Goal: Connect with others: Connect with others

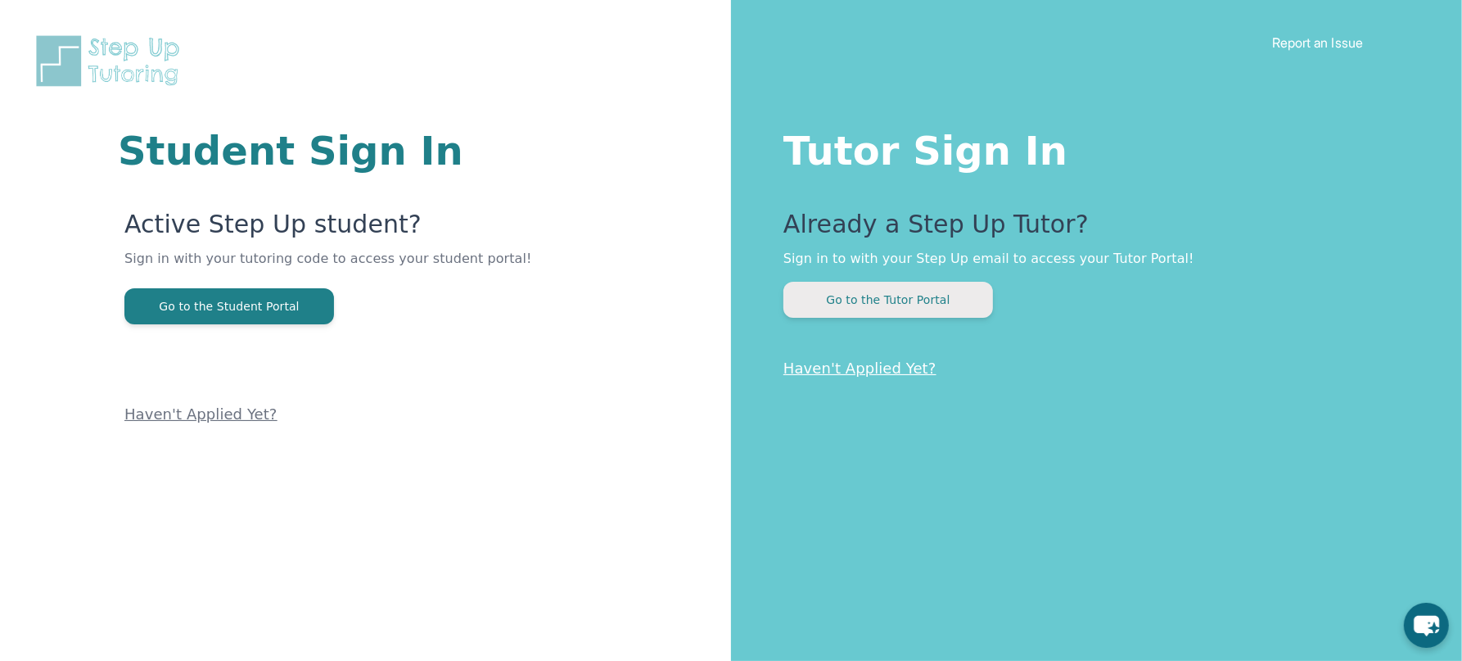
click at [869, 311] on button "Go to the Tutor Portal" at bounding box center [888, 300] width 210 height 36
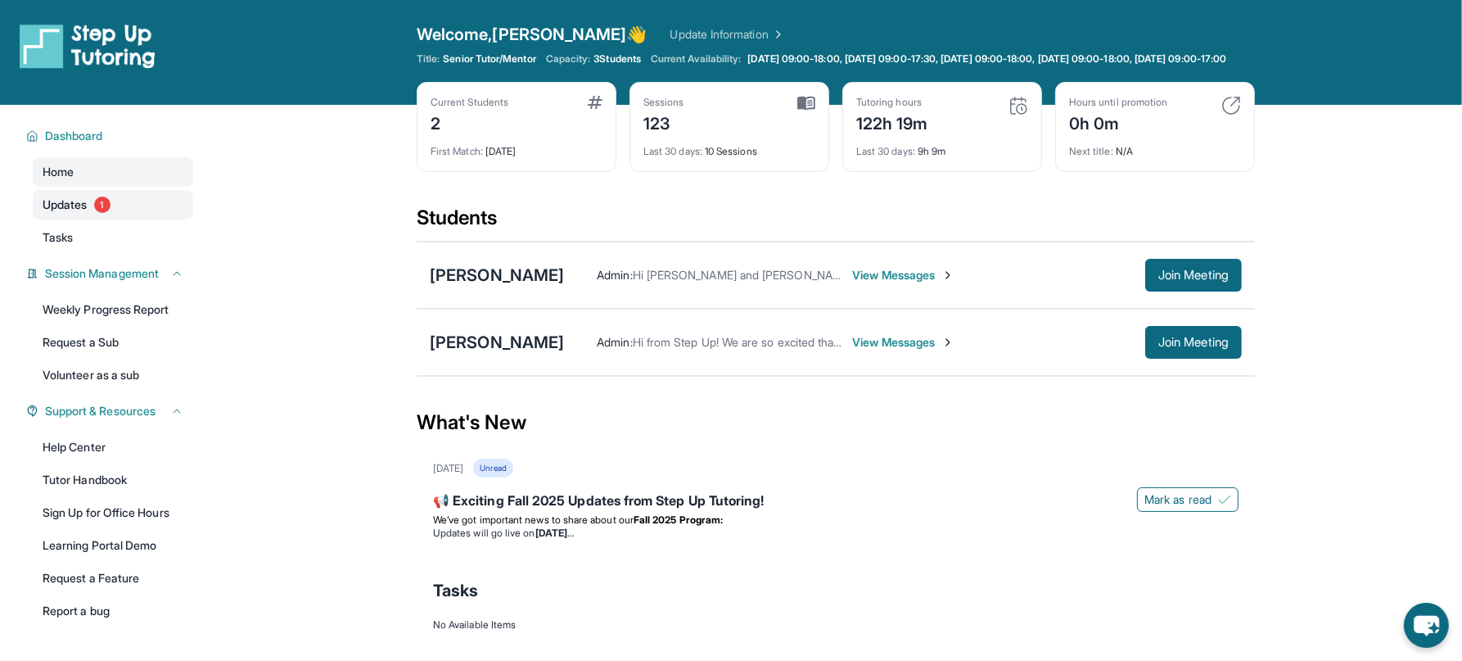
click at [106, 213] on span "1" at bounding box center [102, 204] width 16 height 16
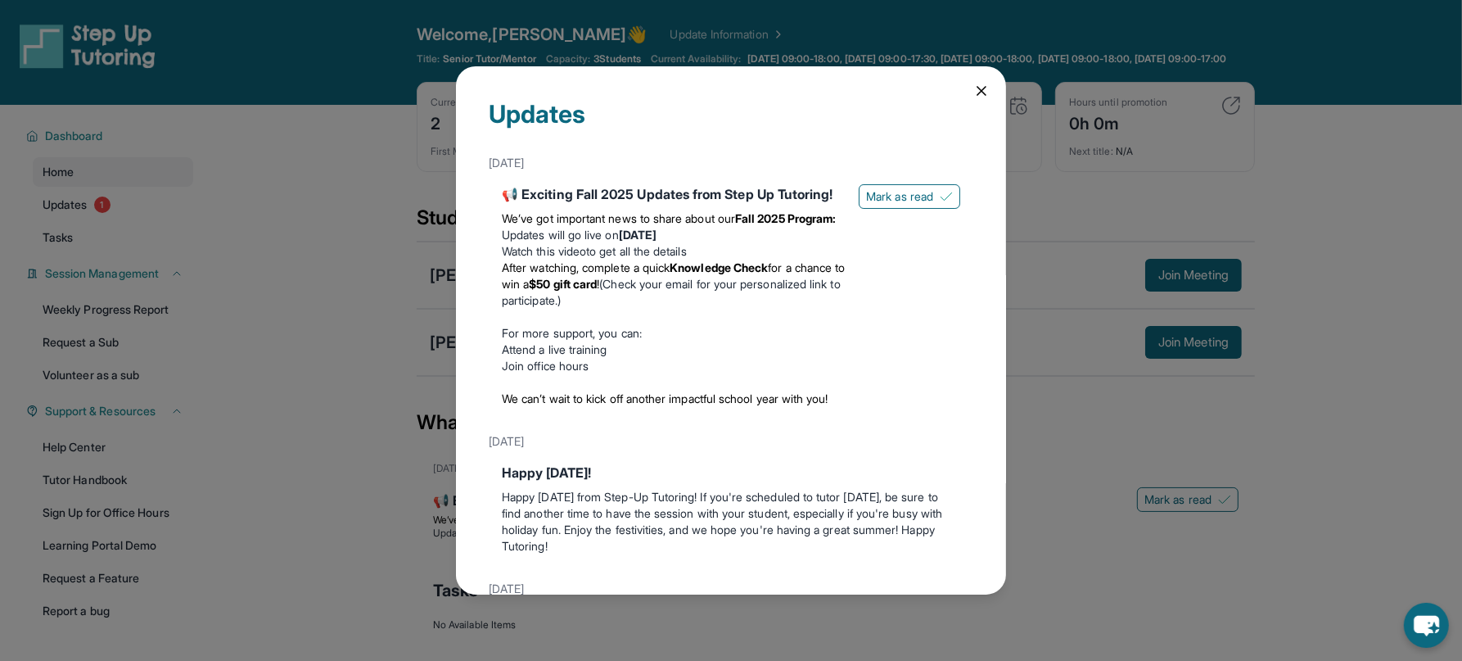
click at [991, 87] on div "Updates [DATE] 📢 Exciting Fall 2025 Updates from Step Up Tutoring! We’ve got im…" at bounding box center [731, 330] width 550 height 529
click at [976, 92] on icon at bounding box center [981, 91] width 16 height 16
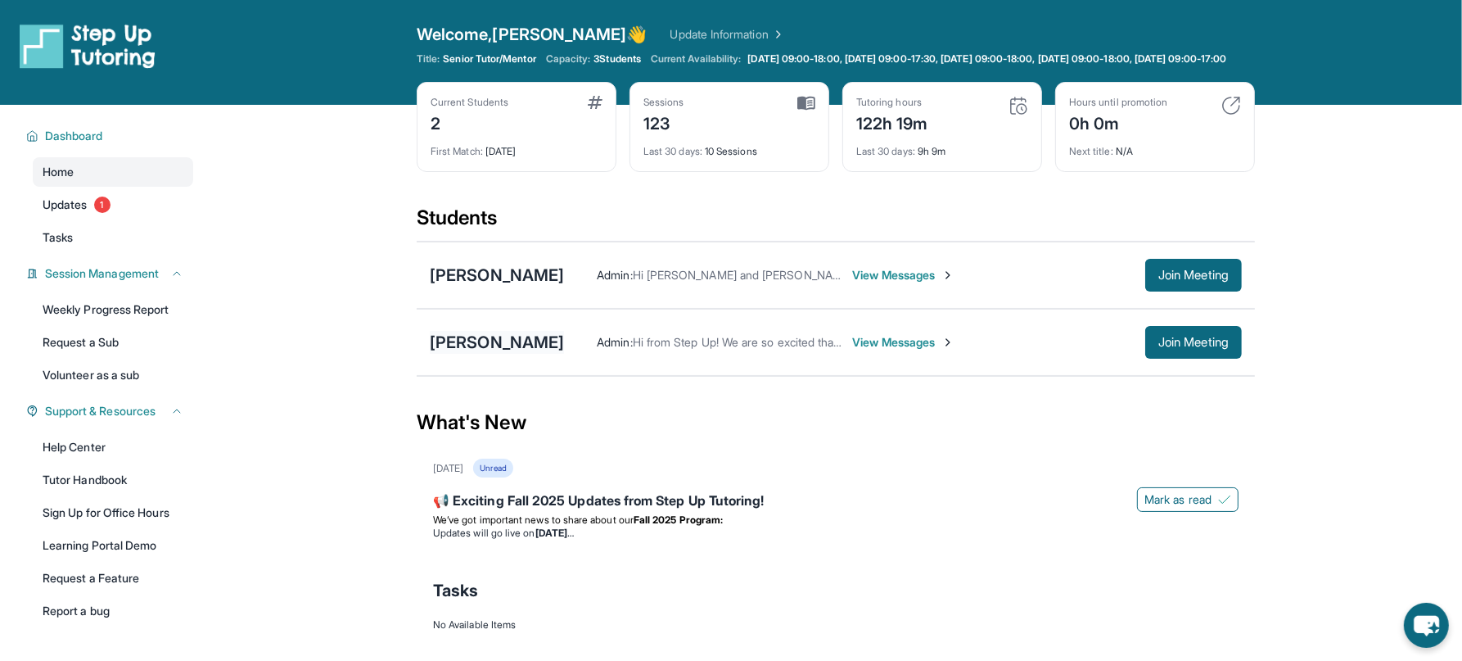
click at [523, 346] on div "[PERSON_NAME]" at bounding box center [497, 342] width 134 height 23
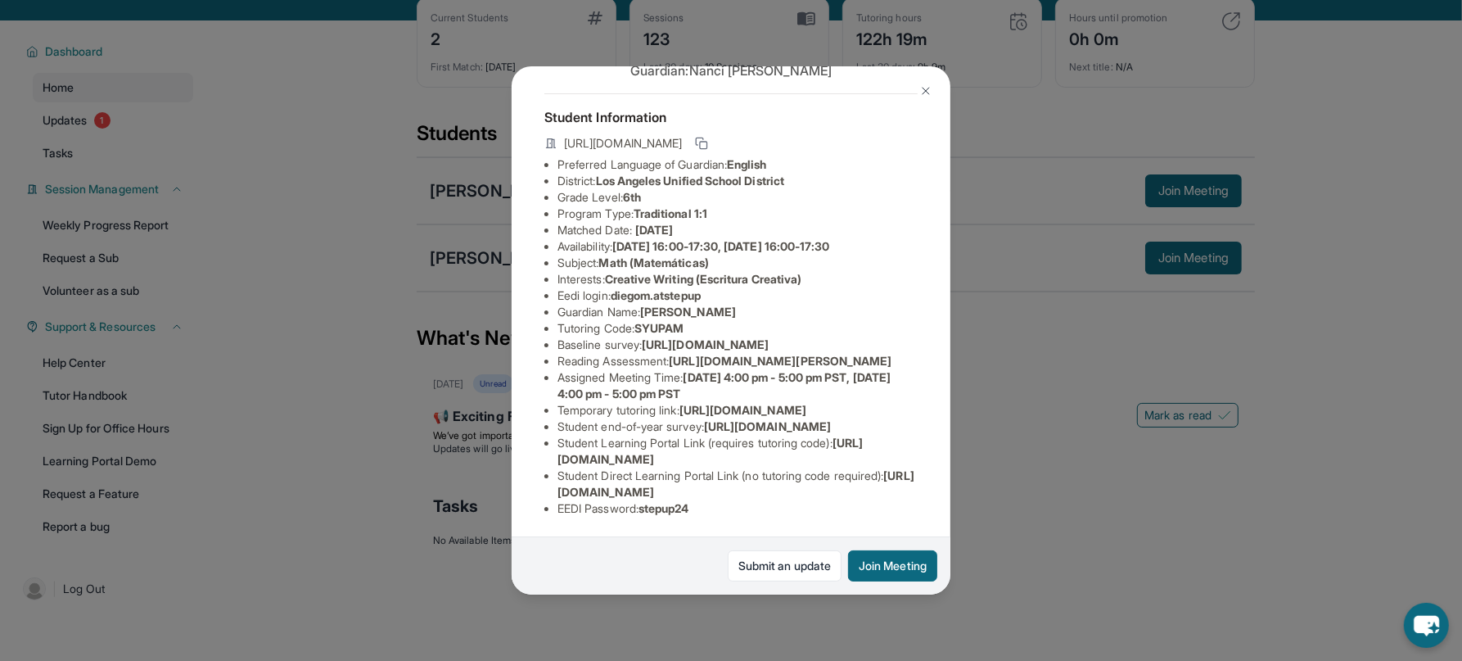
scroll to position [117, 0]
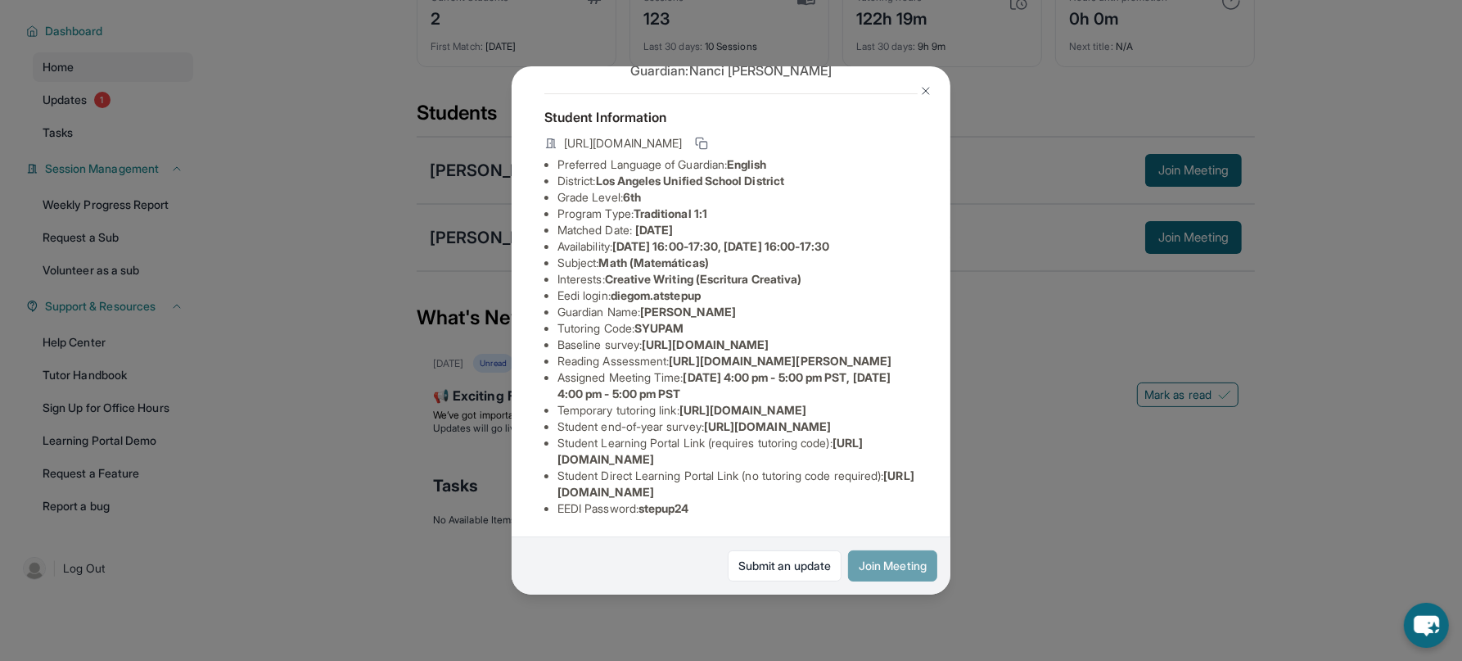
click at [885, 571] on button "Join Meeting" at bounding box center [892, 565] width 89 height 31
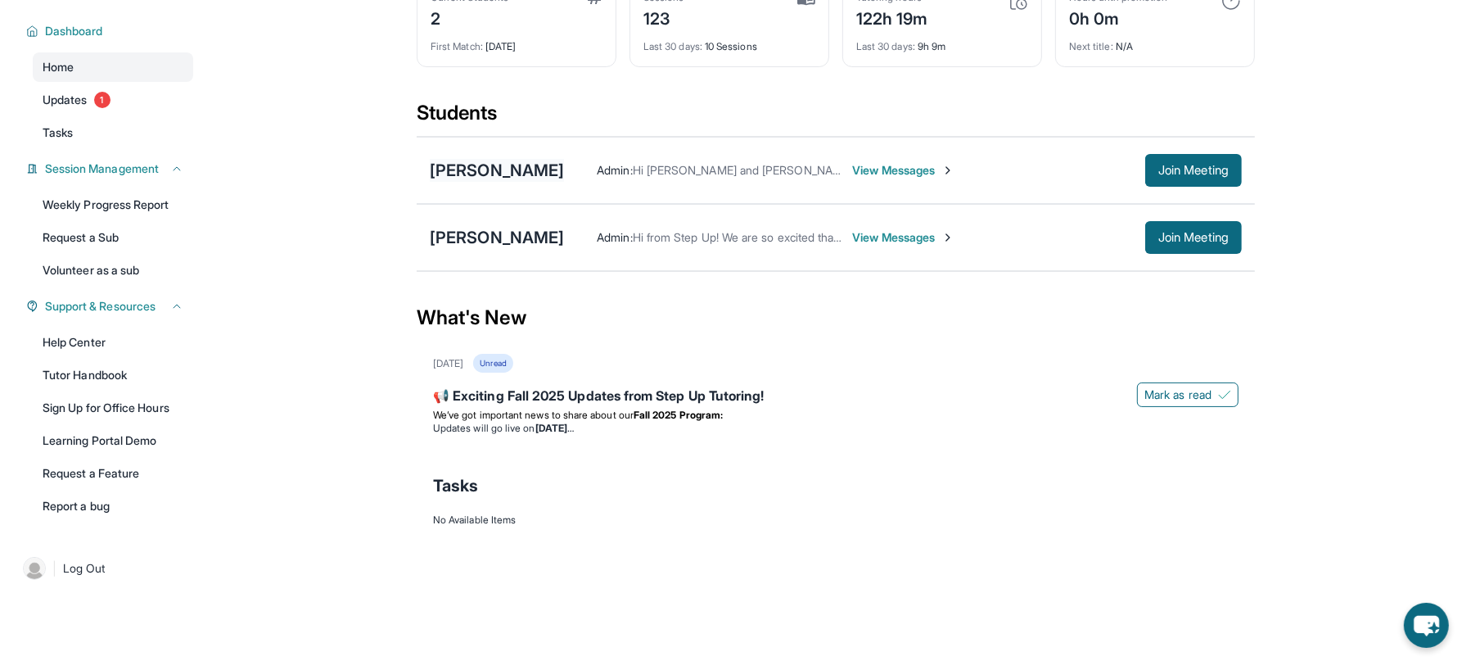
click at [505, 168] on div "[PERSON_NAME]" at bounding box center [497, 170] width 134 height 23
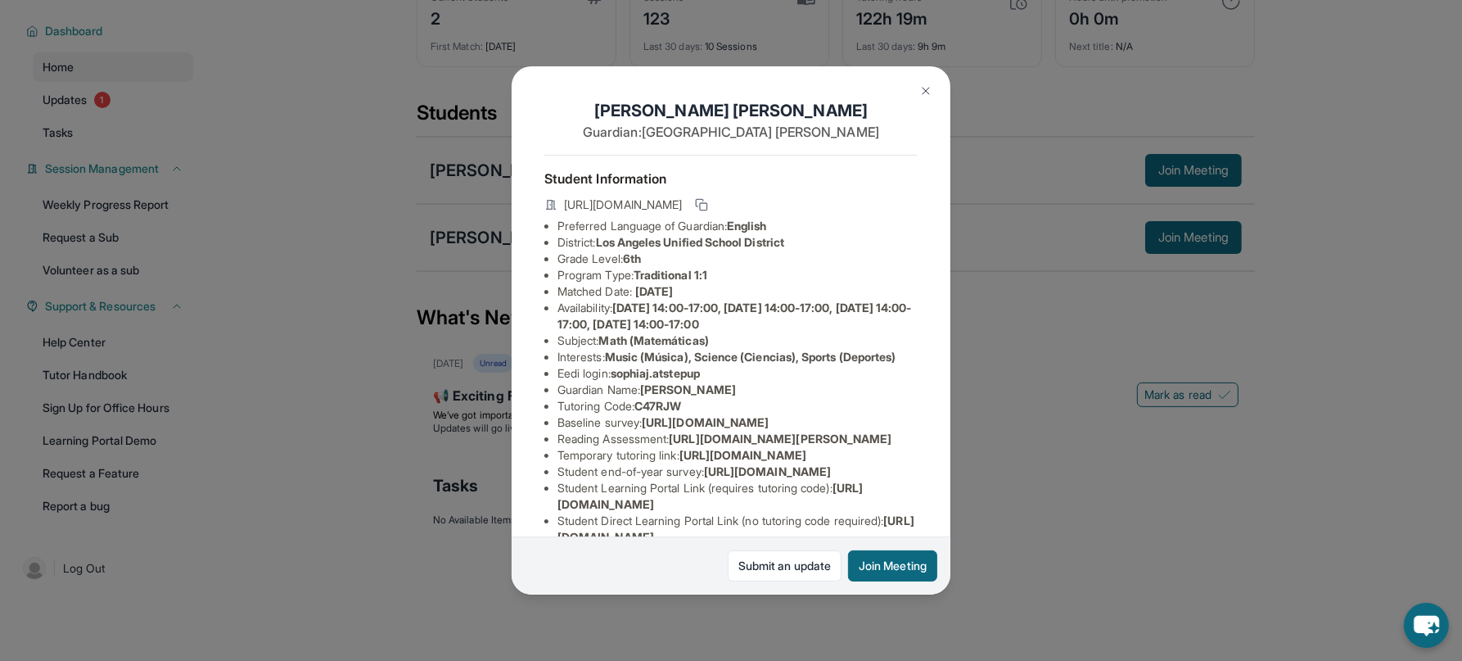
click at [923, 88] on img at bounding box center [925, 90] width 13 height 13
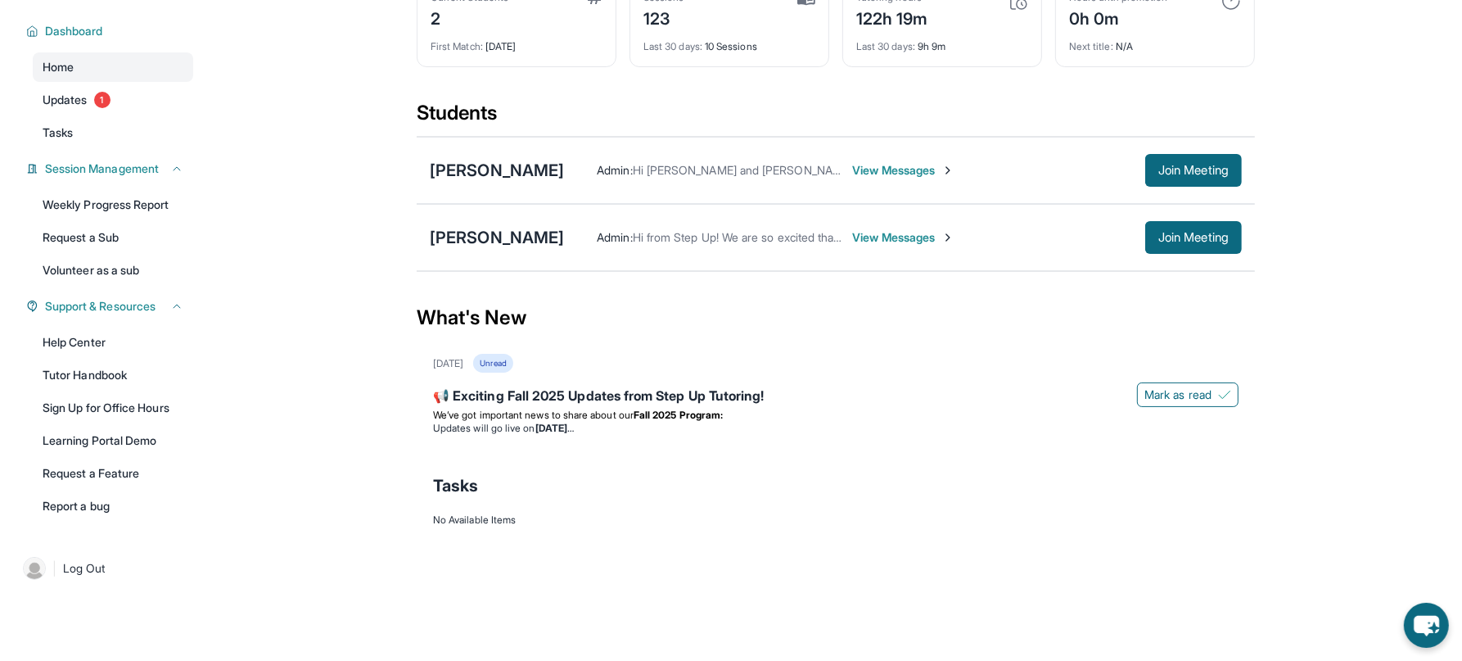
click at [500, 249] on div "[PERSON_NAME] Admin : Hi from Step Up! We are so excited that you are matched w…" at bounding box center [836, 237] width 838 height 67
click at [511, 236] on div "[PERSON_NAME]" at bounding box center [497, 237] width 134 height 23
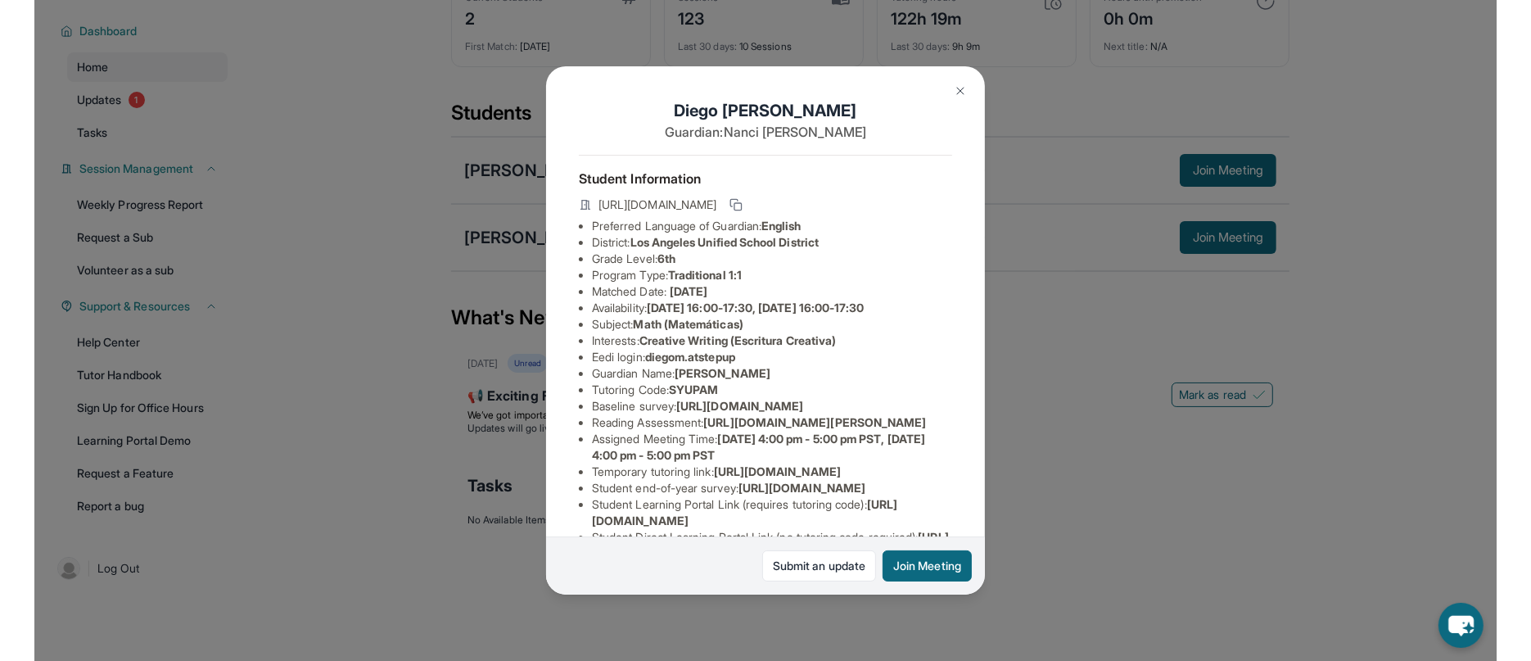
scroll to position [7, 0]
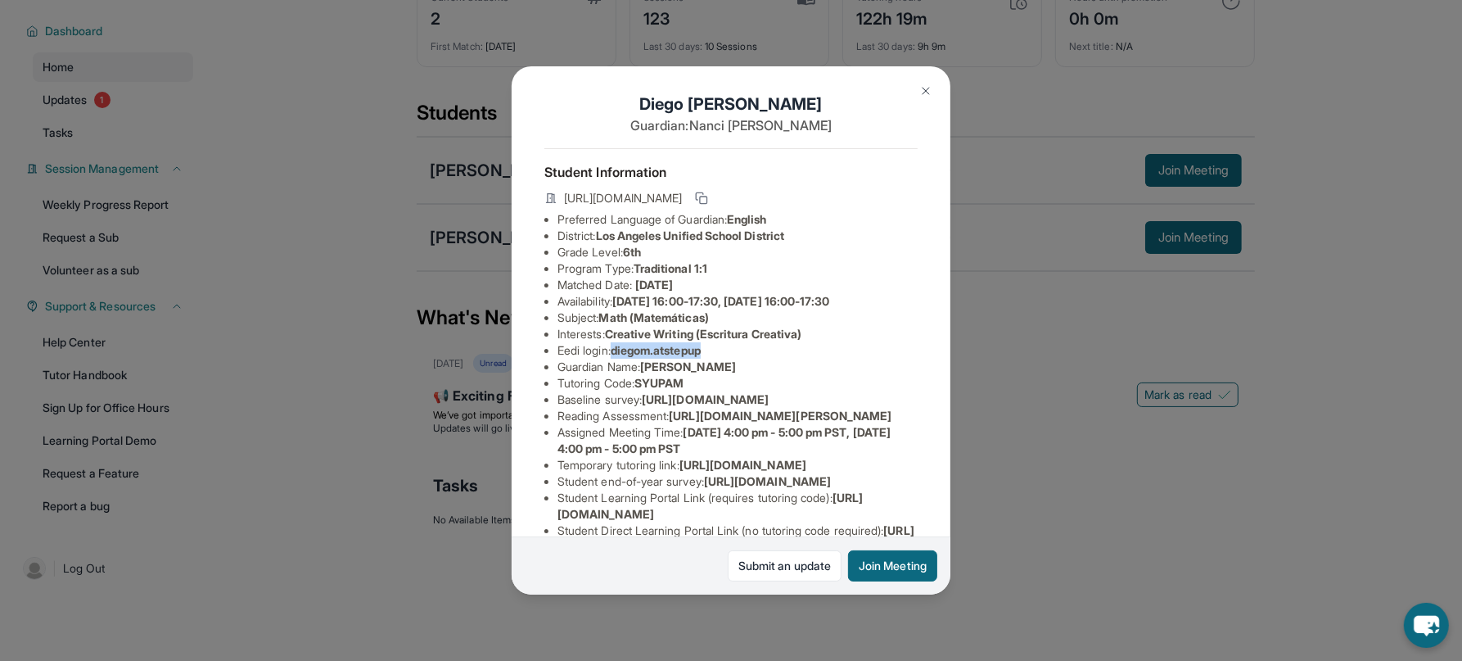
drag, startPoint x: 719, startPoint y: 349, endPoint x: 616, endPoint y: 348, distance: 103.2
click at [616, 348] on li "Eedi login : [PERSON_NAME].atstepup" at bounding box center [738, 350] width 360 height 16
copy li "diegom.atstepup"
click at [928, 92] on img at bounding box center [925, 90] width 13 height 13
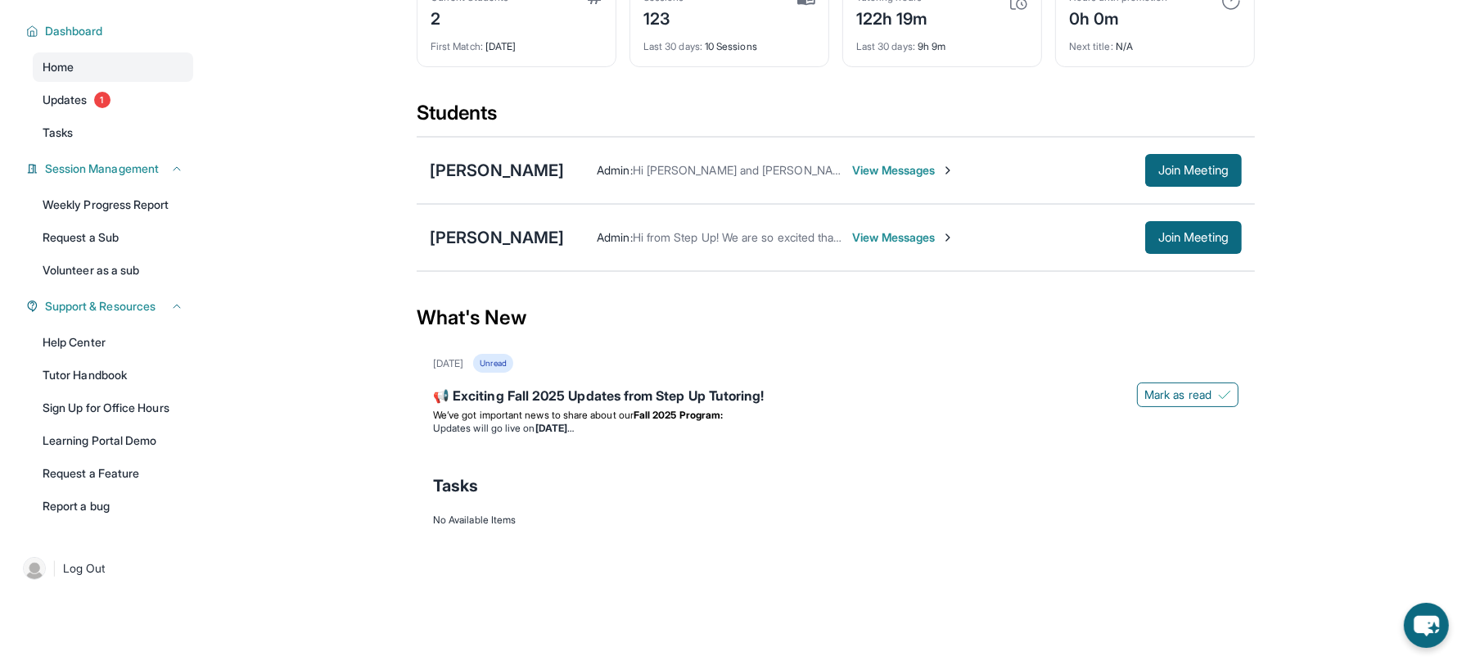
click at [494, 251] on div "[PERSON_NAME] Admin : Hi from Step Up! We are so excited that you are matched w…" at bounding box center [836, 237] width 838 height 67
click at [500, 244] on div "[PERSON_NAME]" at bounding box center [497, 237] width 134 height 23
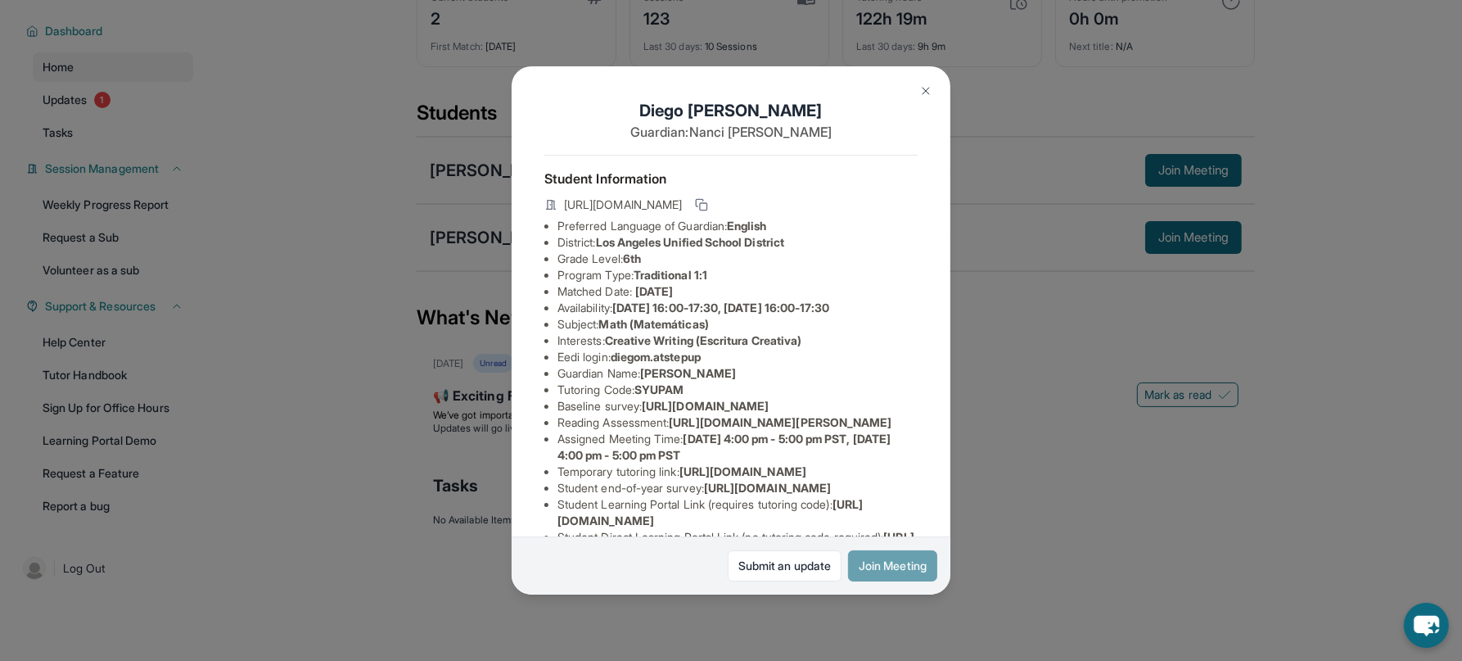
click at [872, 571] on button "Join Meeting" at bounding box center [892, 565] width 89 height 31
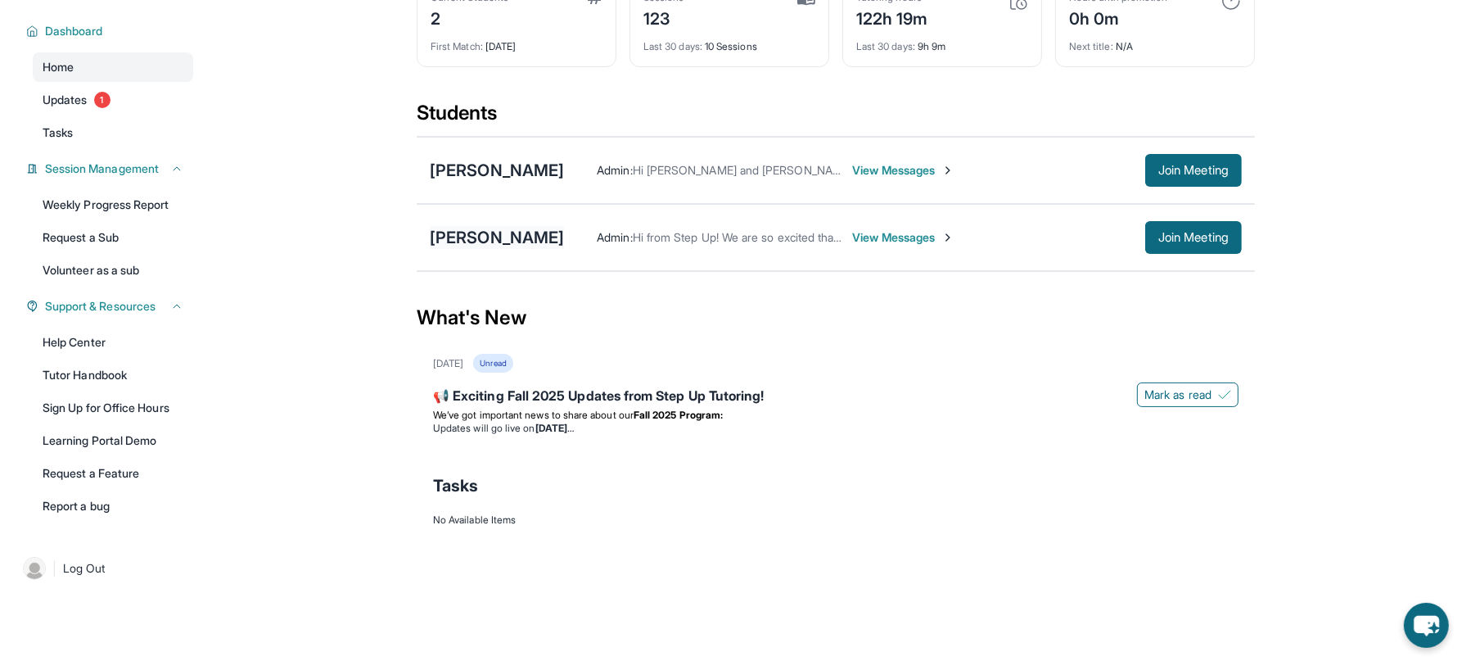
click at [529, 240] on div "[PERSON_NAME]" at bounding box center [497, 237] width 134 height 23
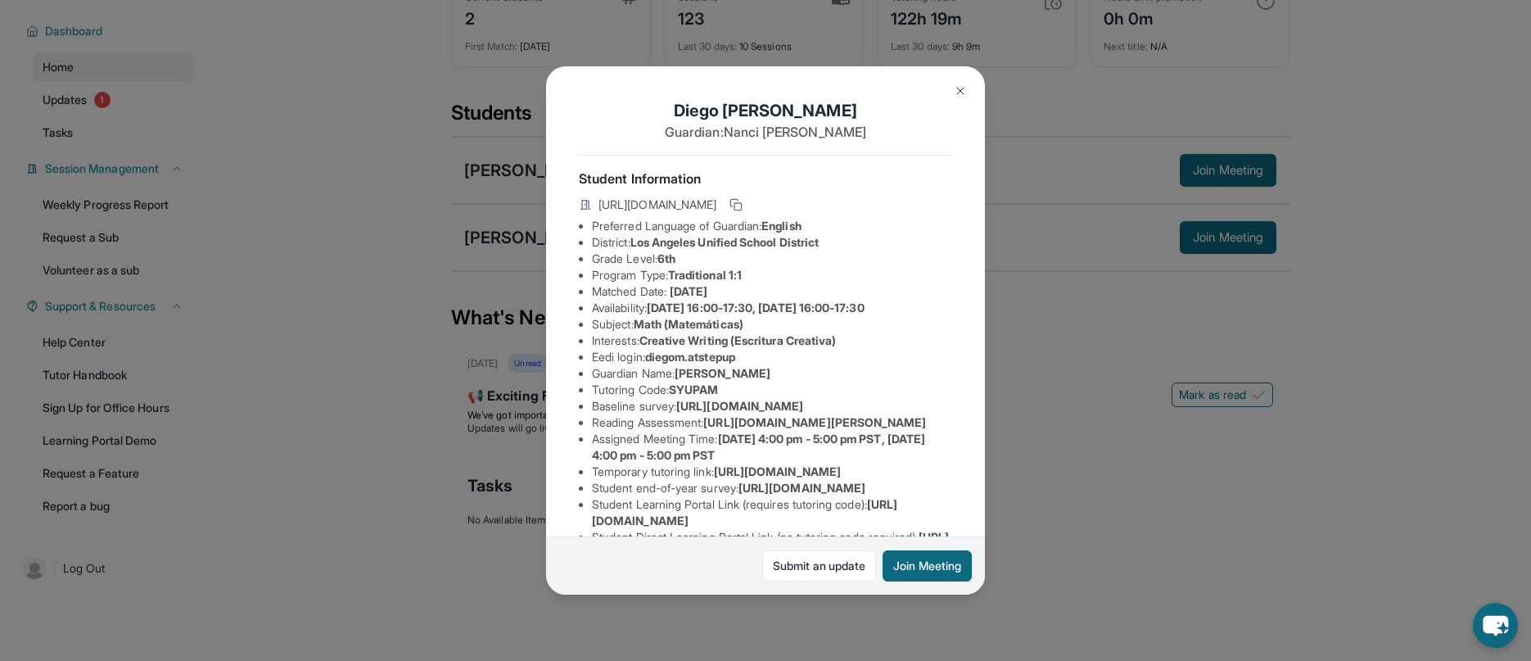
click at [964, 91] on img at bounding box center [960, 90] width 13 height 13
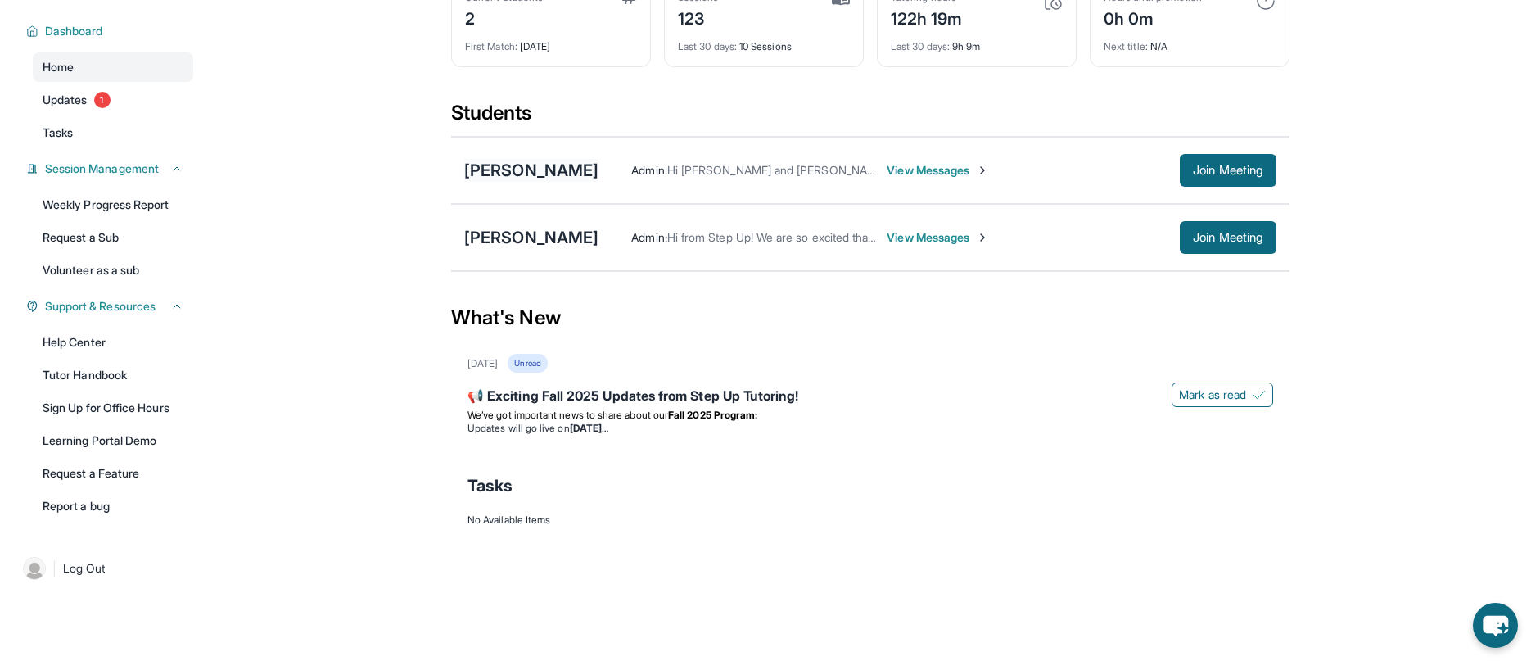
click at [510, 170] on div "[PERSON_NAME]" at bounding box center [531, 170] width 134 height 23
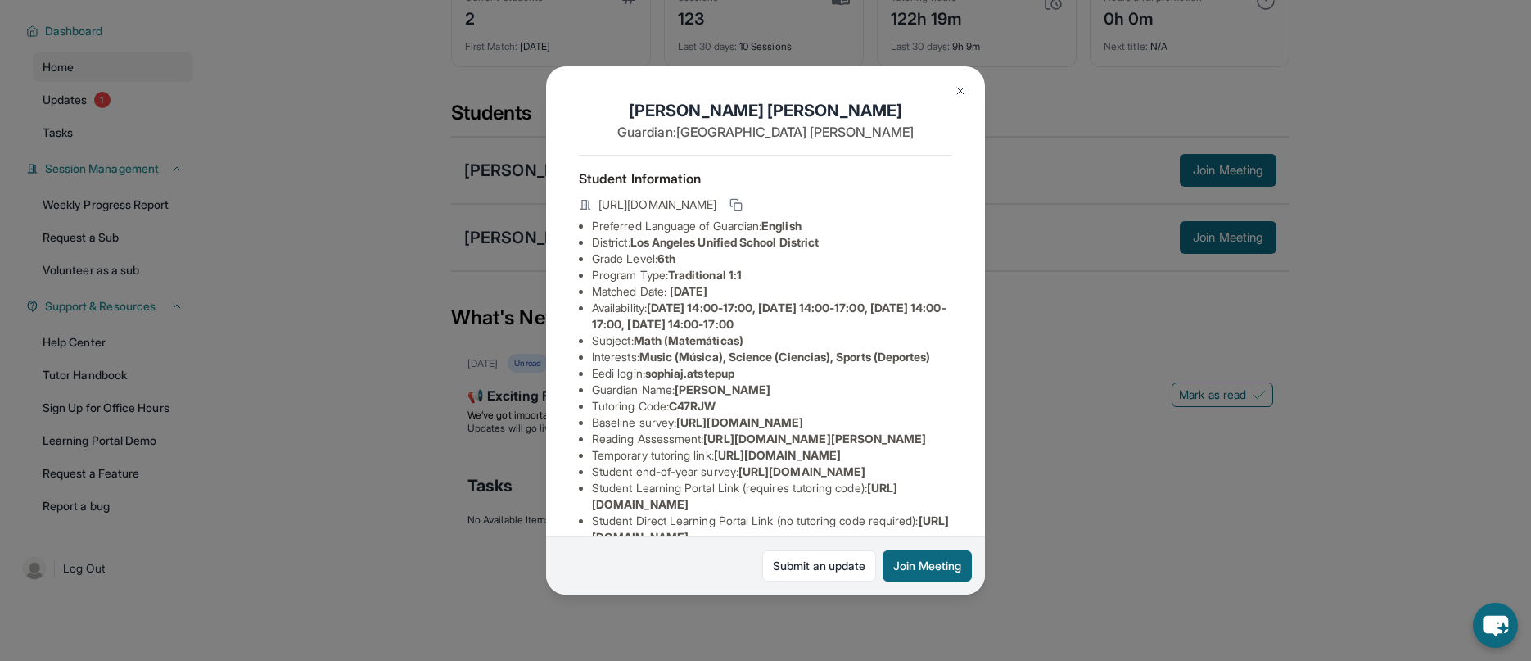
click at [959, 88] on img at bounding box center [960, 90] width 13 height 13
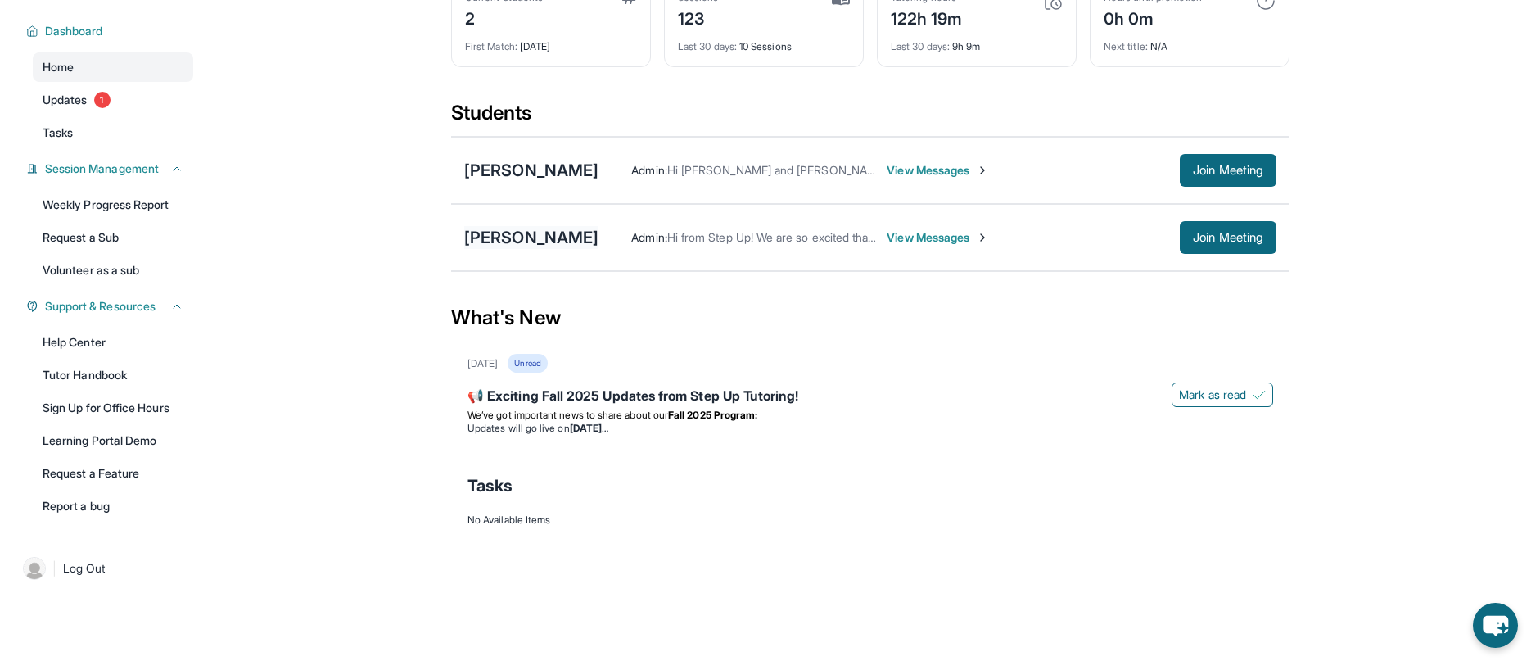
click at [546, 233] on div "[PERSON_NAME]" at bounding box center [531, 237] width 134 height 23
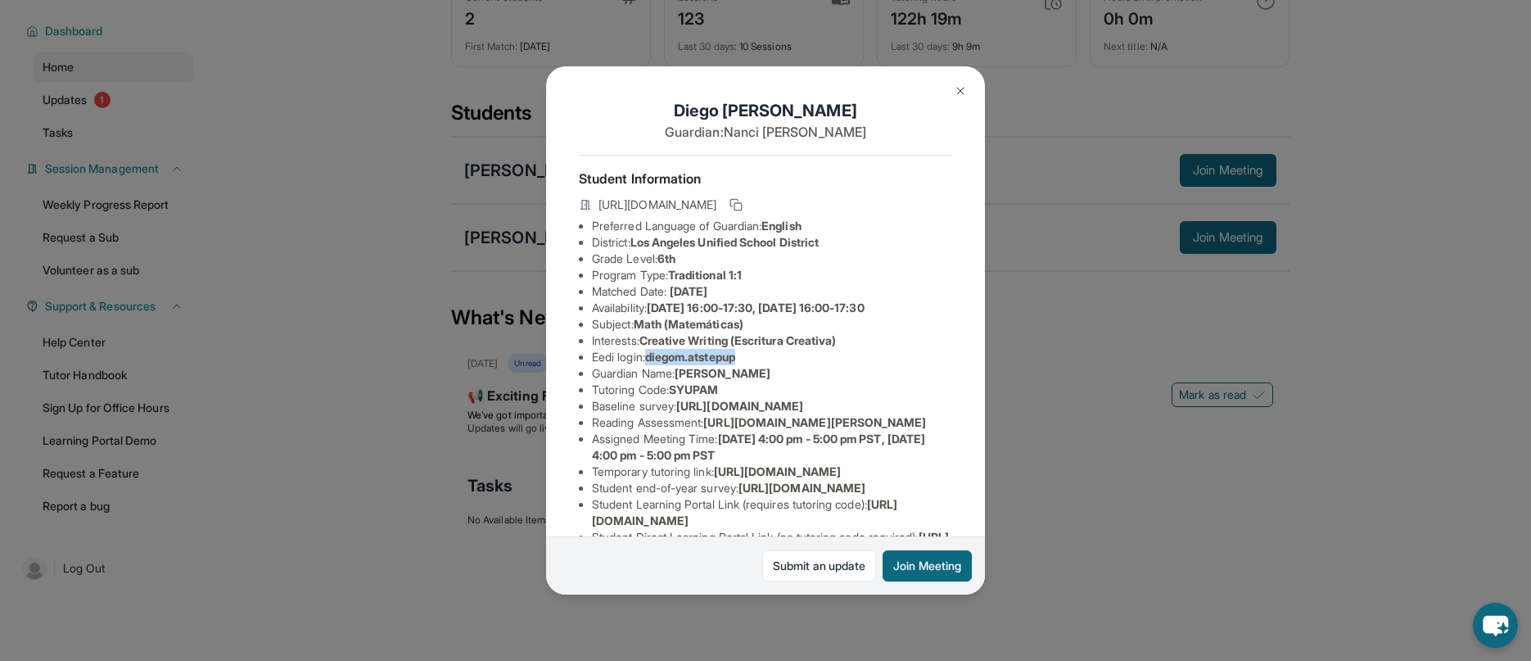
drag, startPoint x: 748, startPoint y: 359, endPoint x: 652, endPoint y: 355, distance: 95.9
click at [652, 355] on li "Eedi login : [PERSON_NAME].atstepup" at bounding box center [772, 357] width 360 height 16
copy span "diegom.atstepup"
